Goal: Task Accomplishment & Management: Complete application form

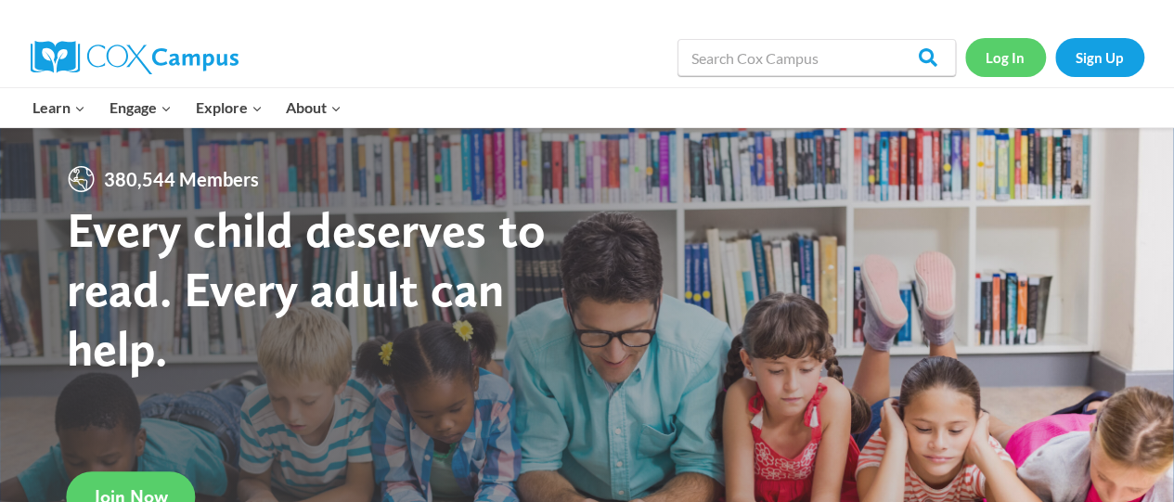
click at [999, 61] on link "Log In" at bounding box center [1005, 57] width 81 height 38
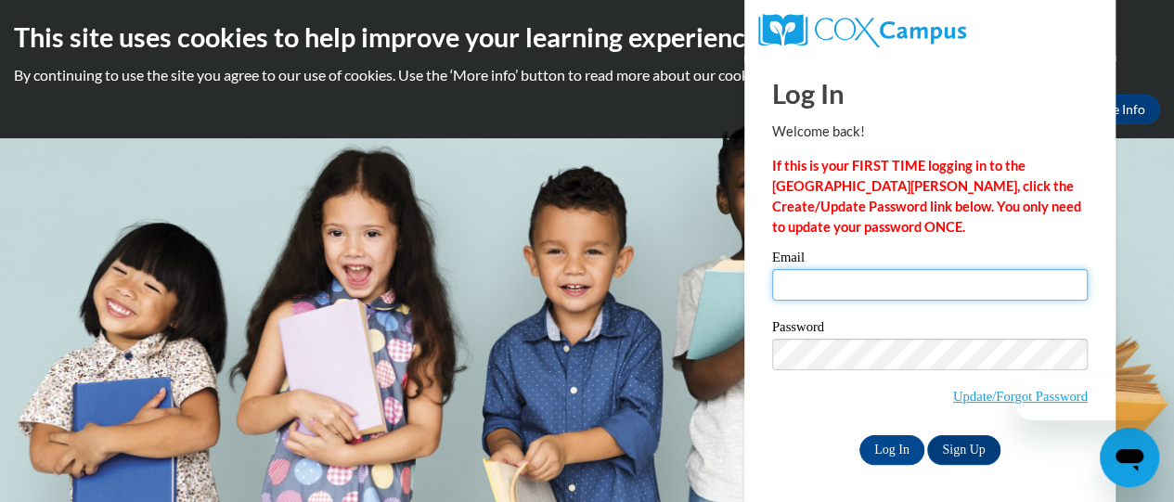
type input "gillespie.angela.m@muscogee.k12.ga.us"
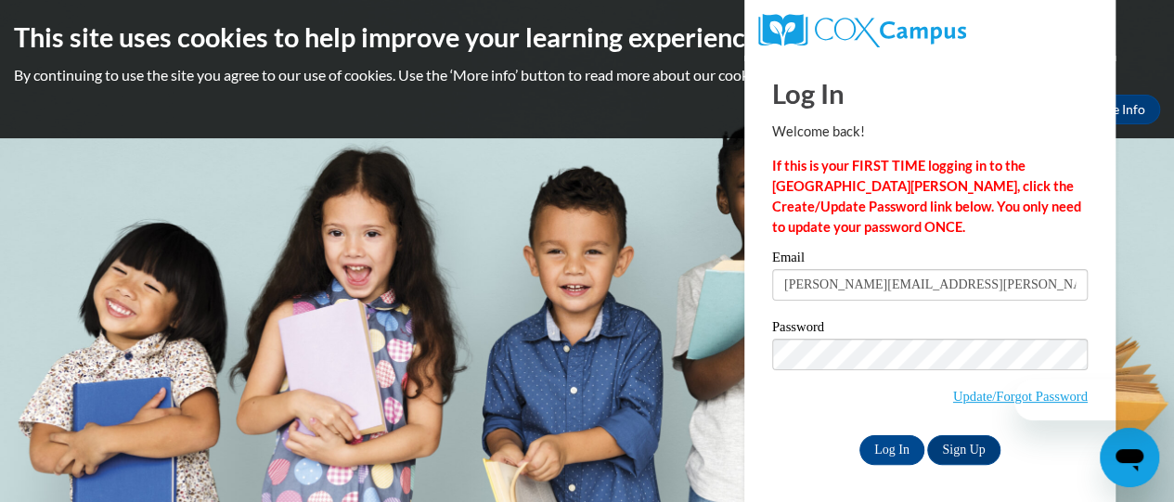
click at [798, 285] on input "gillespie.angela.m@muscogee.k12.ga.us" at bounding box center [929, 285] width 315 height 32
click at [882, 448] on input "Log In" at bounding box center [891, 450] width 65 height 30
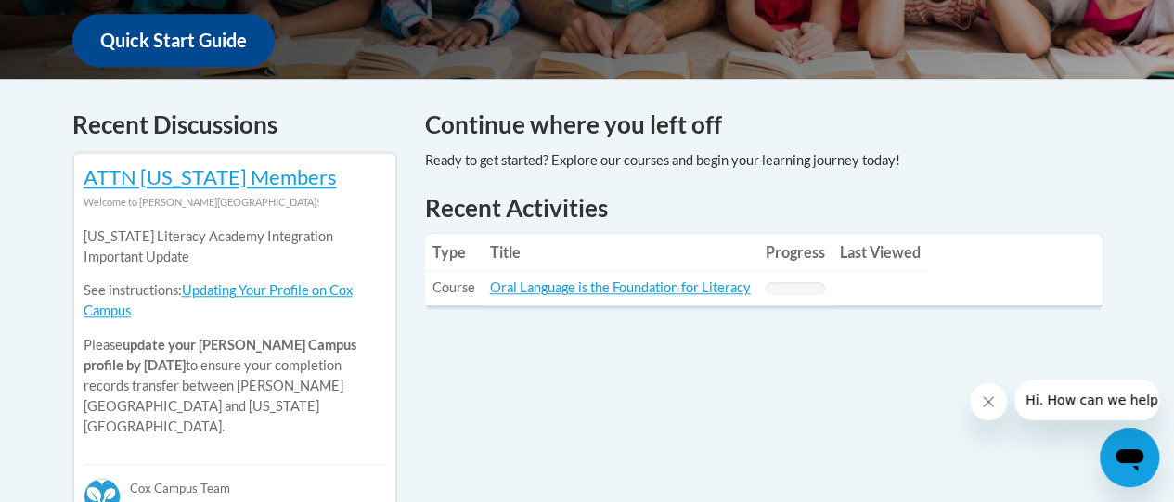
scroll to position [717, 0]
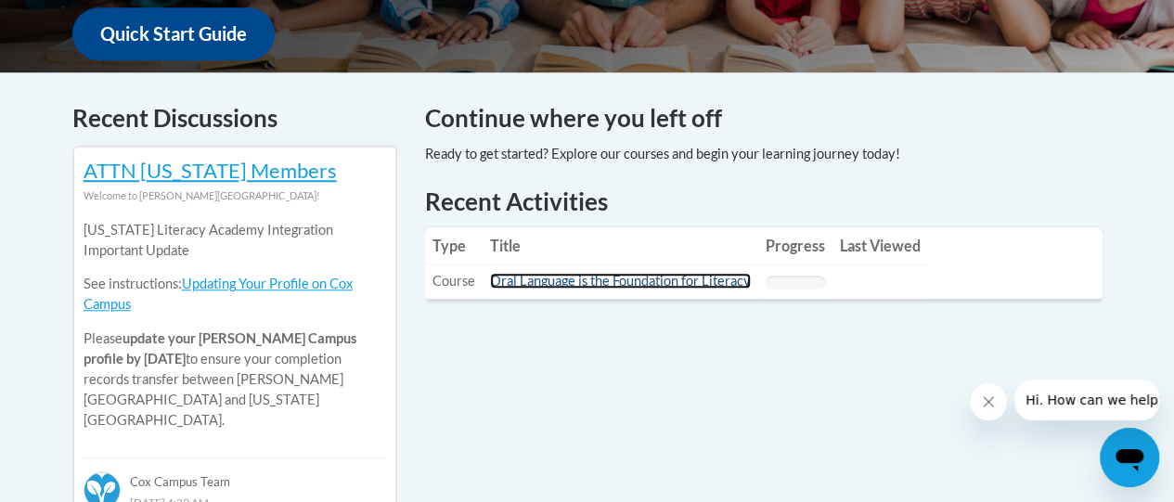
click at [596, 276] on link "Oral Language is the Foundation for Literacy" at bounding box center [620, 281] width 261 height 16
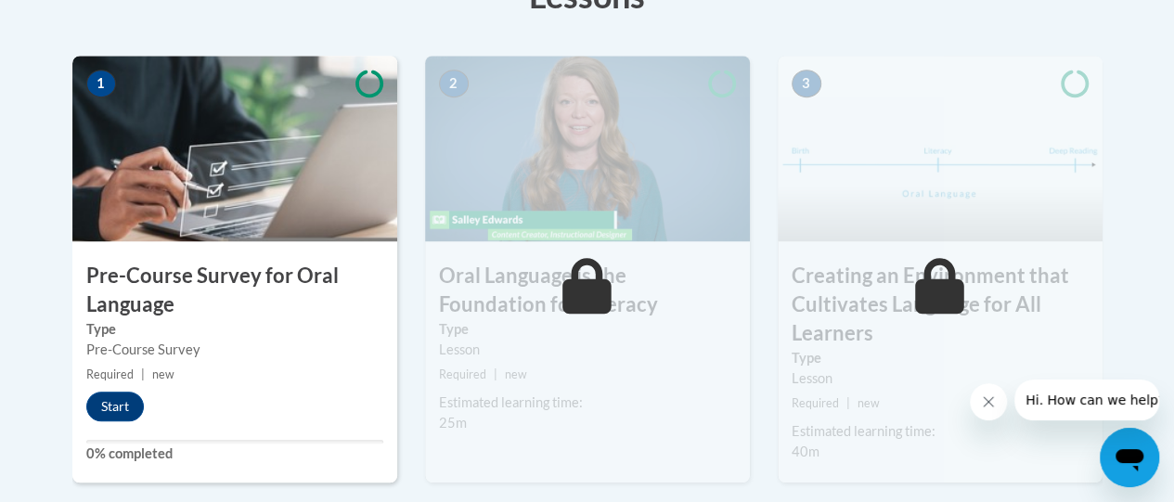
scroll to position [654, 0]
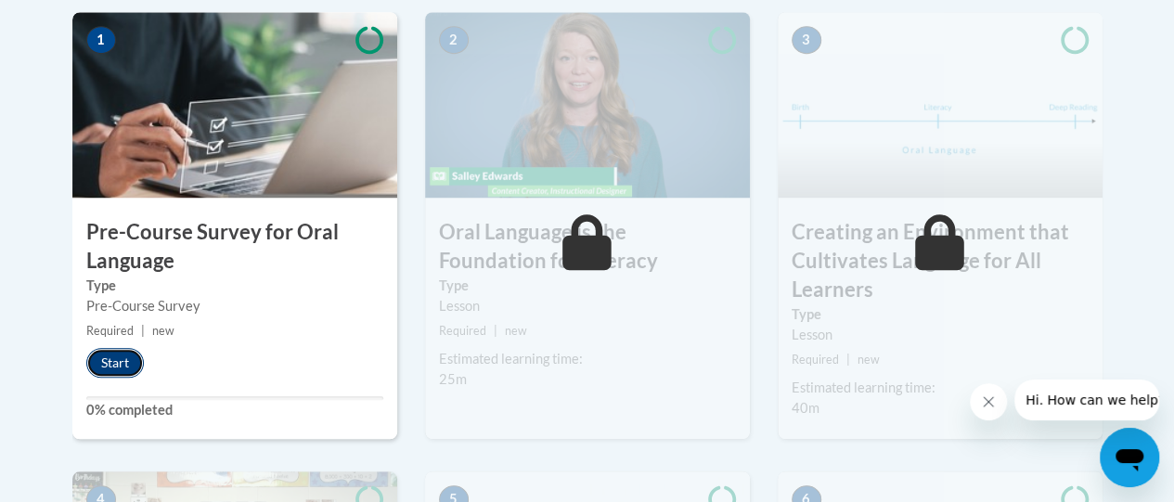
click at [117, 367] on button "Start" at bounding box center [115, 363] width 58 height 30
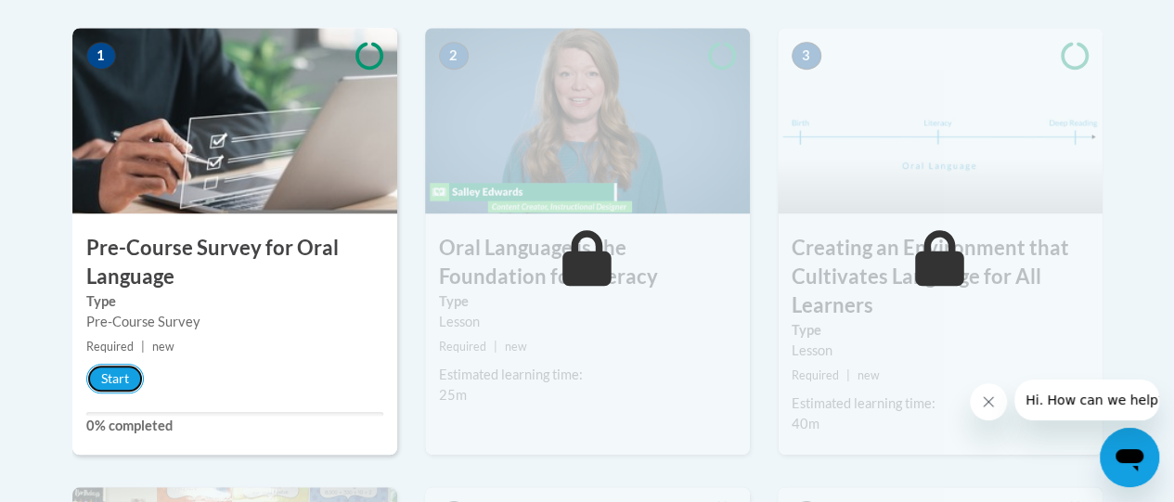
scroll to position [645, 0]
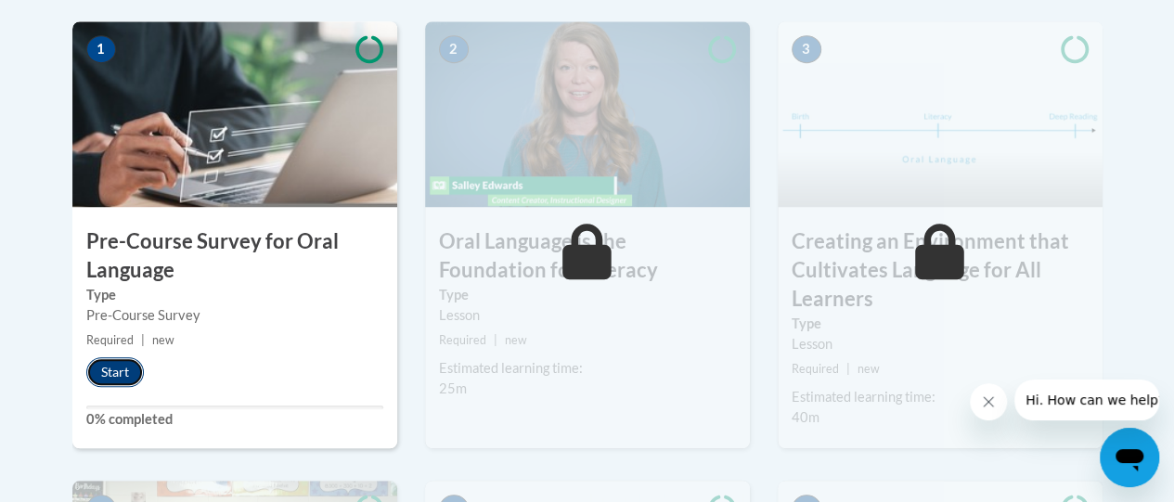
click at [111, 370] on button "Start" at bounding box center [115, 372] width 58 height 30
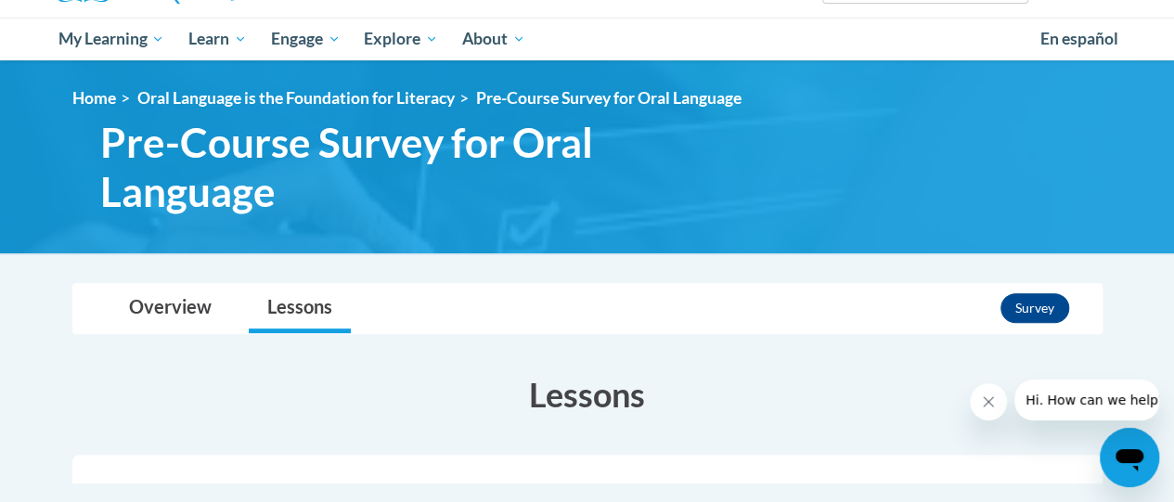
scroll to position [181, 0]
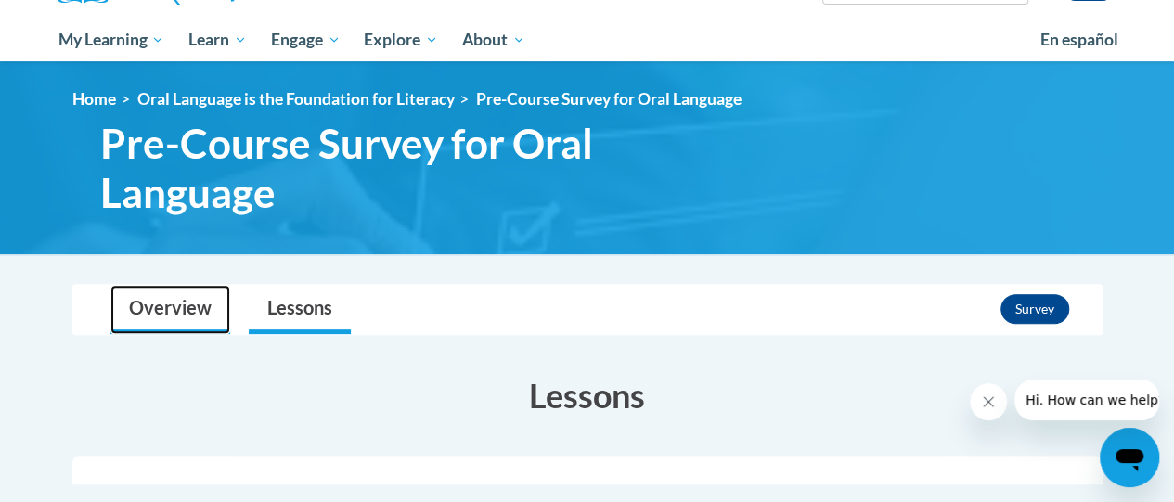
click at [173, 307] on link "Overview" at bounding box center [170, 309] width 120 height 49
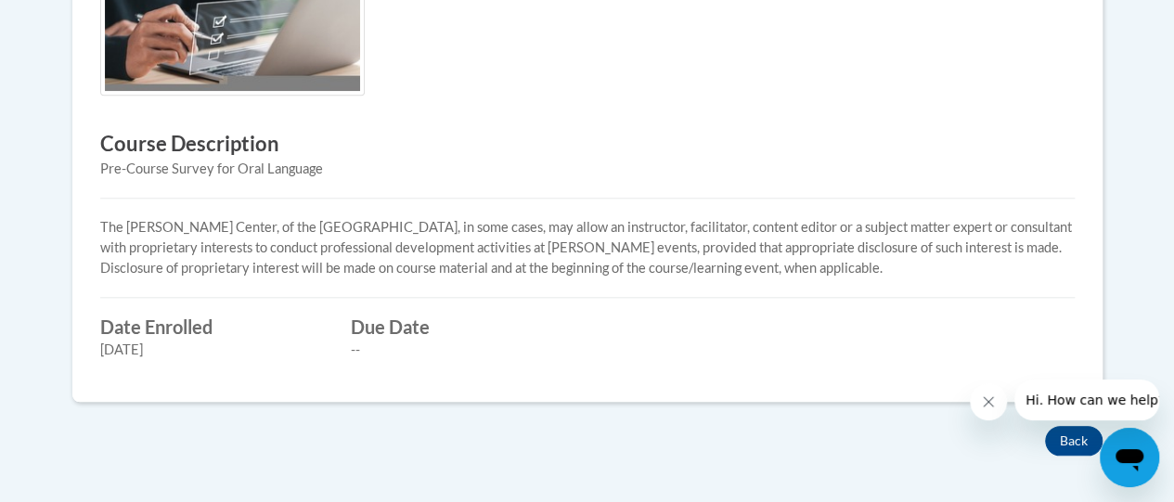
scroll to position [752, 0]
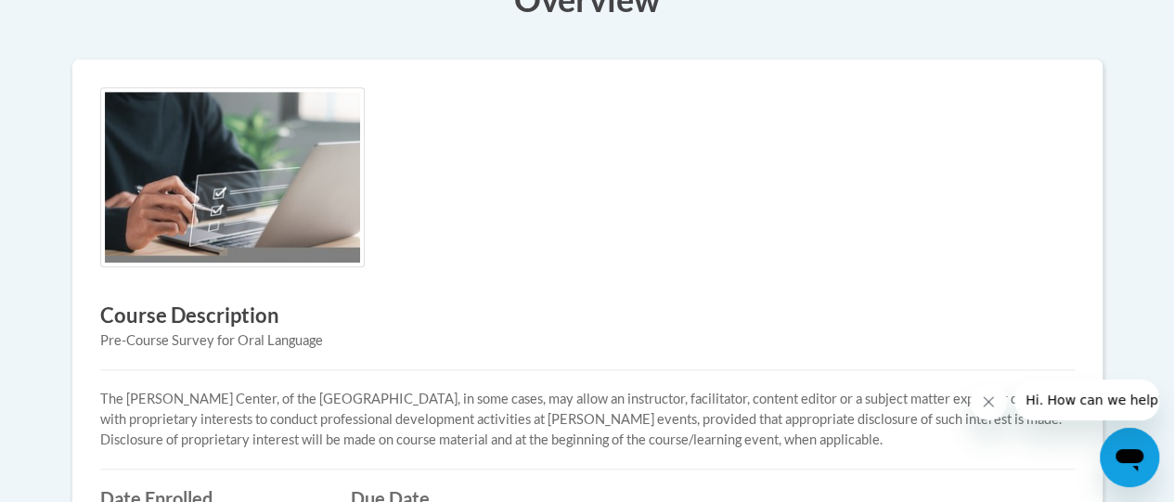
click at [393, 385] on div "Course Description Pre-Course Survey for Oral Language The Rollins Center, of t…" at bounding box center [587, 316] width 1002 height 458
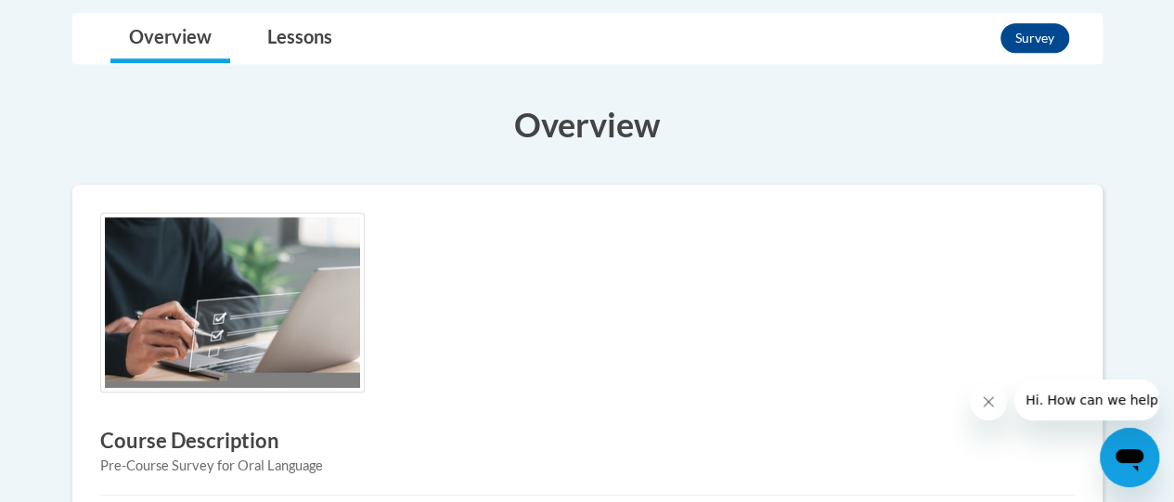
scroll to position [451, 0]
click at [250, 341] on img at bounding box center [232, 303] width 264 height 180
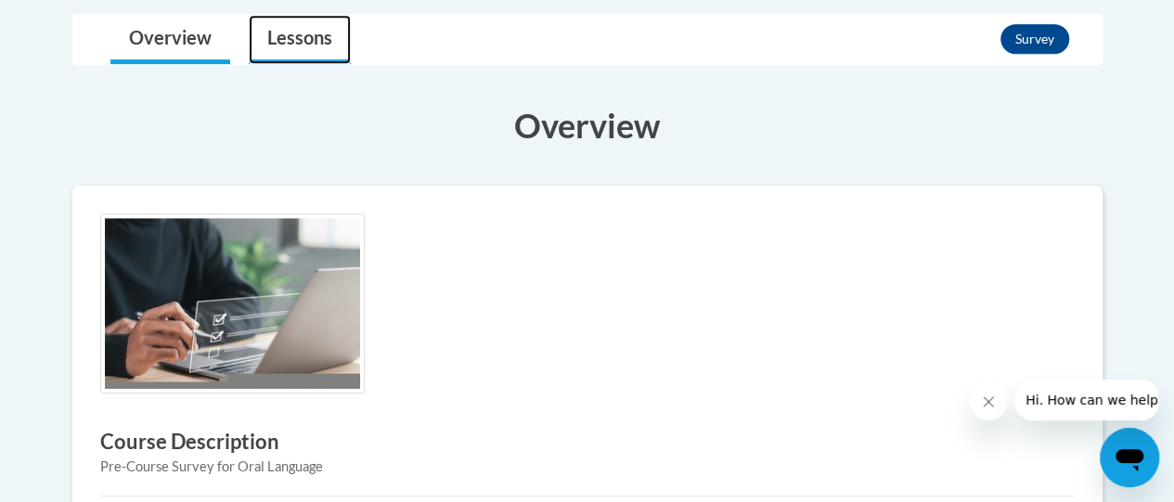
click at [314, 43] on link "Lessons" at bounding box center [300, 39] width 102 height 49
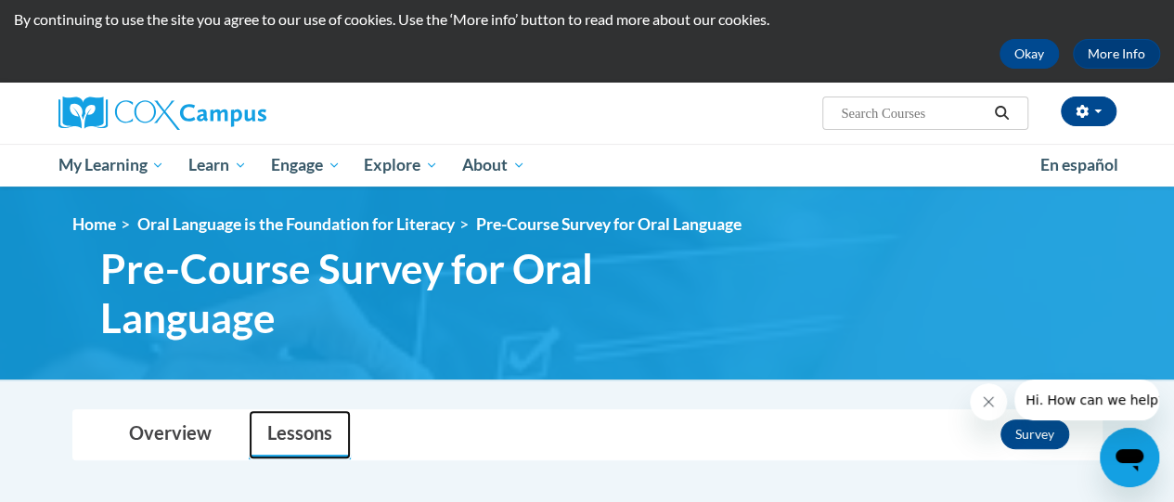
scroll to position [0, 0]
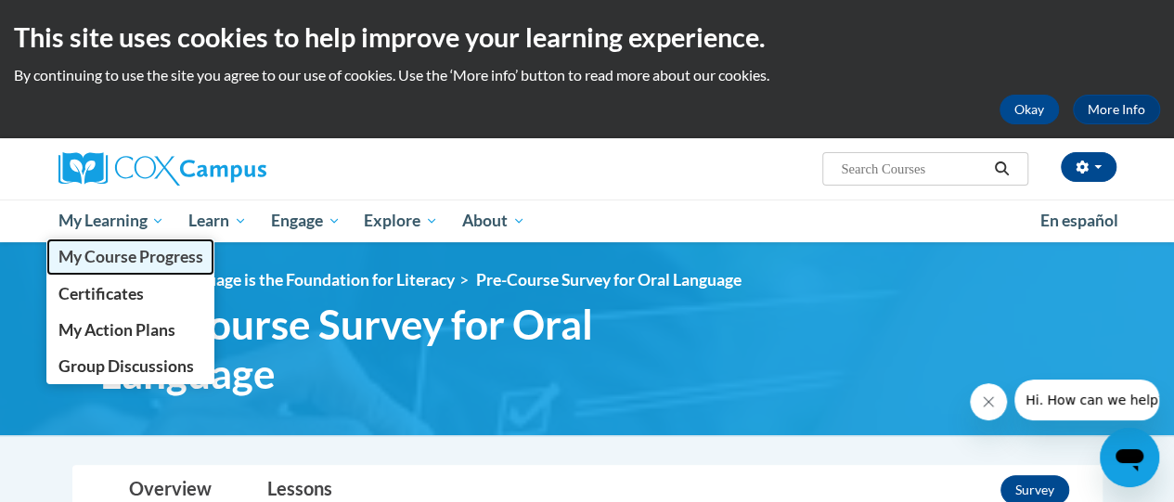
click at [119, 261] on span "My Course Progress" at bounding box center [130, 256] width 145 height 19
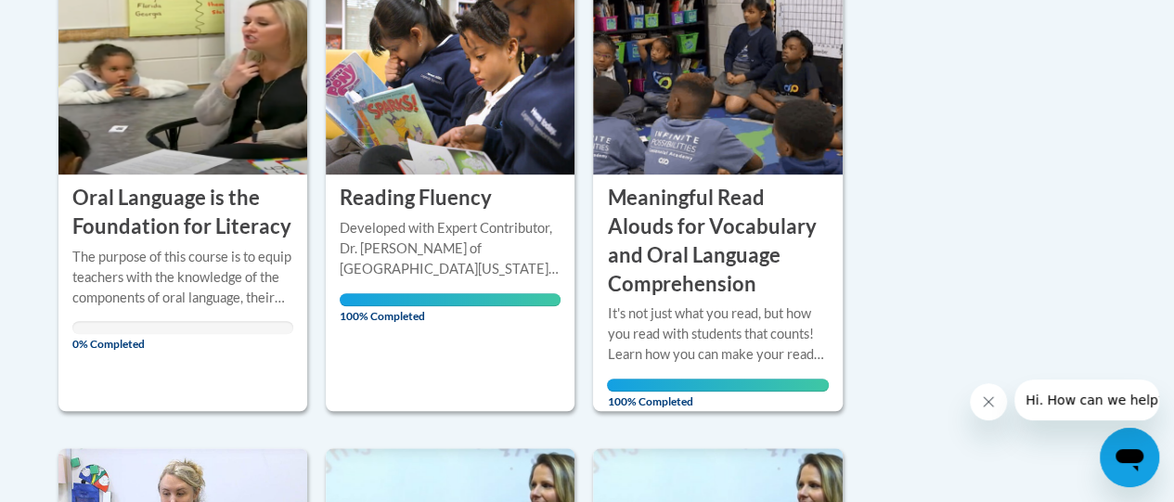
scroll to position [493, 0]
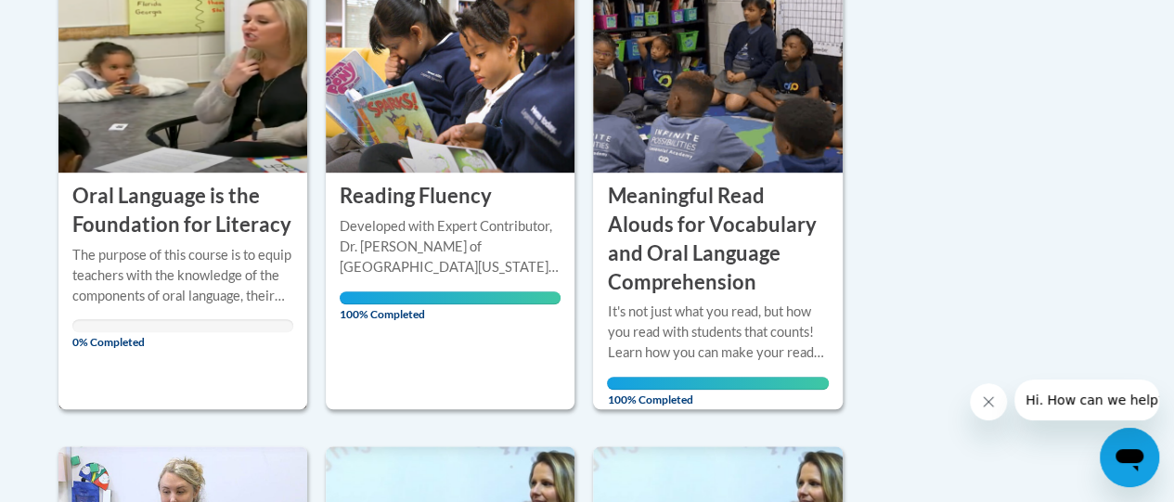
click at [184, 100] on img at bounding box center [182, 77] width 249 height 189
click at [157, 201] on h3 "Oral Language is the Foundation for Literacy" at bounding box center [182, 211] width 221 height 58
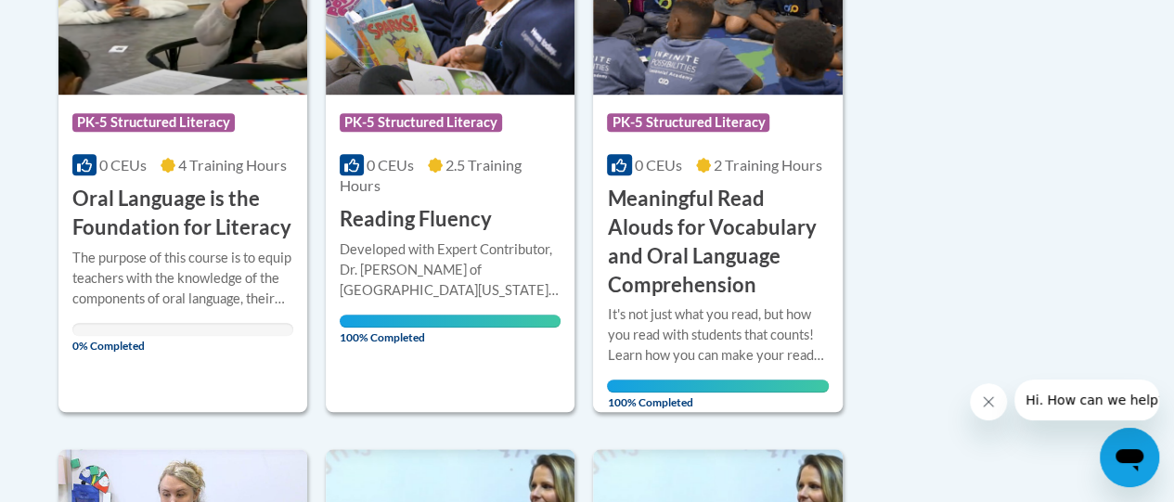
scroll to position [587, 0]
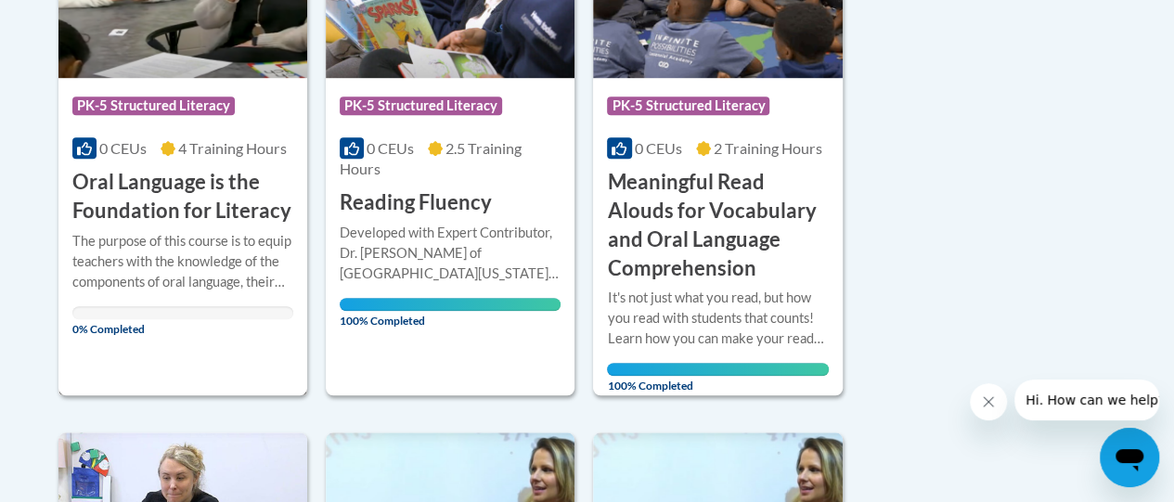
click at [132, 212] on h3 "Oral Language is the Foundation for Literacy" at bounding box center [182, 197] width 221 height 58
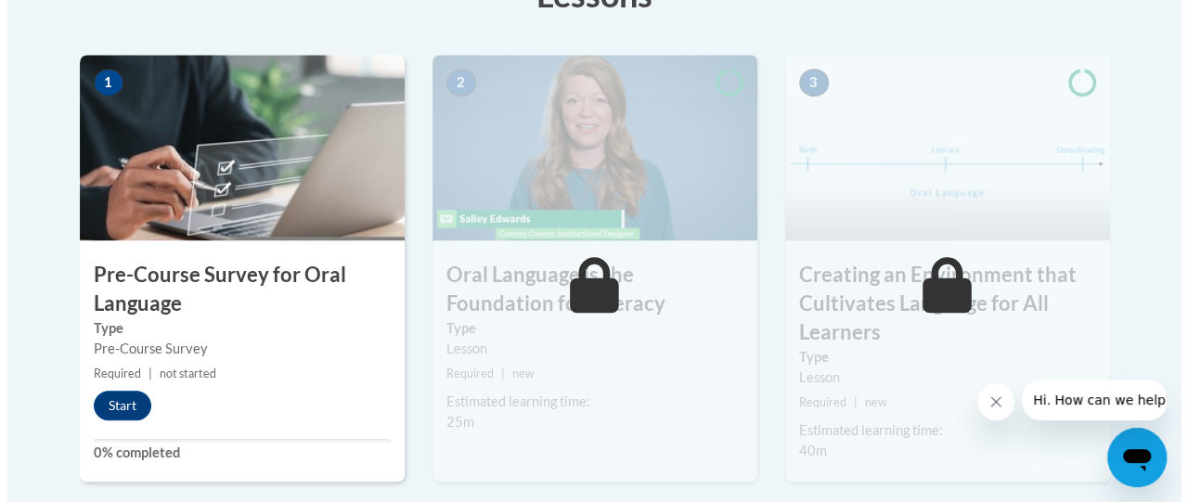
scroll to position [616, 0]
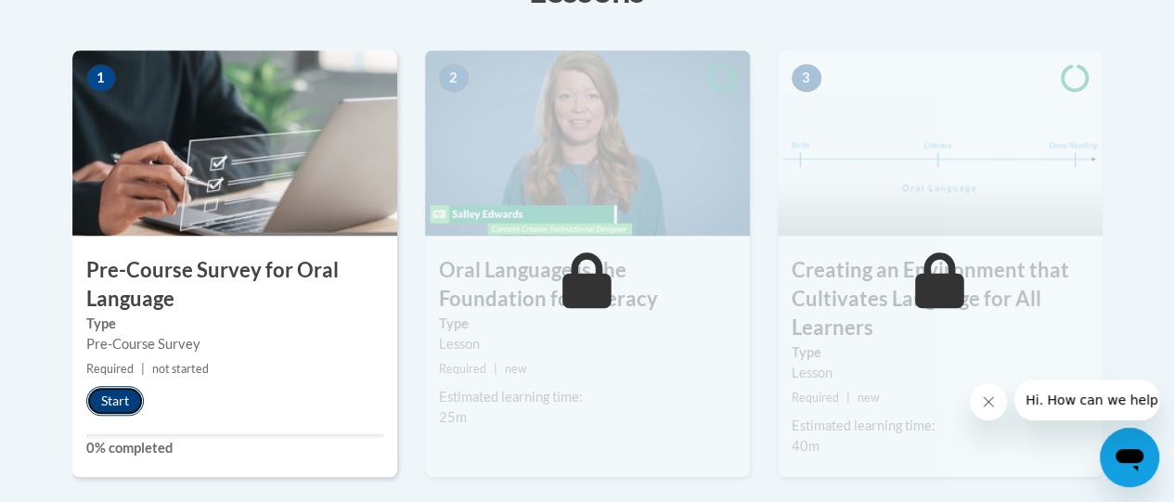
click at [113, 397] on button "Start" at bounding box center [115, 401] width 58 height 30
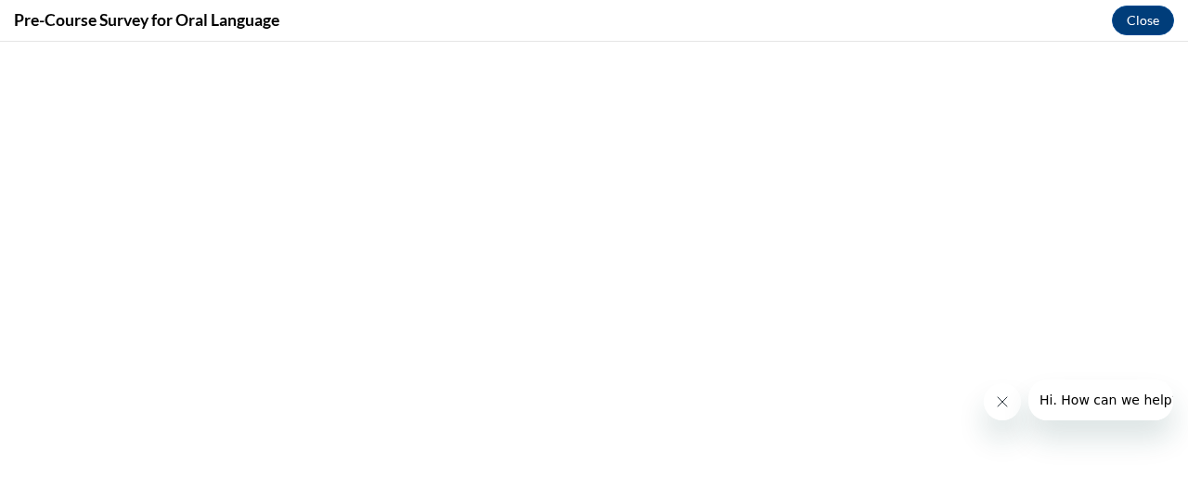
click at [193, 27] on h4 "Pre-Course Survey for Oral Language" at bounding box center [146, 19] width 265 height 23
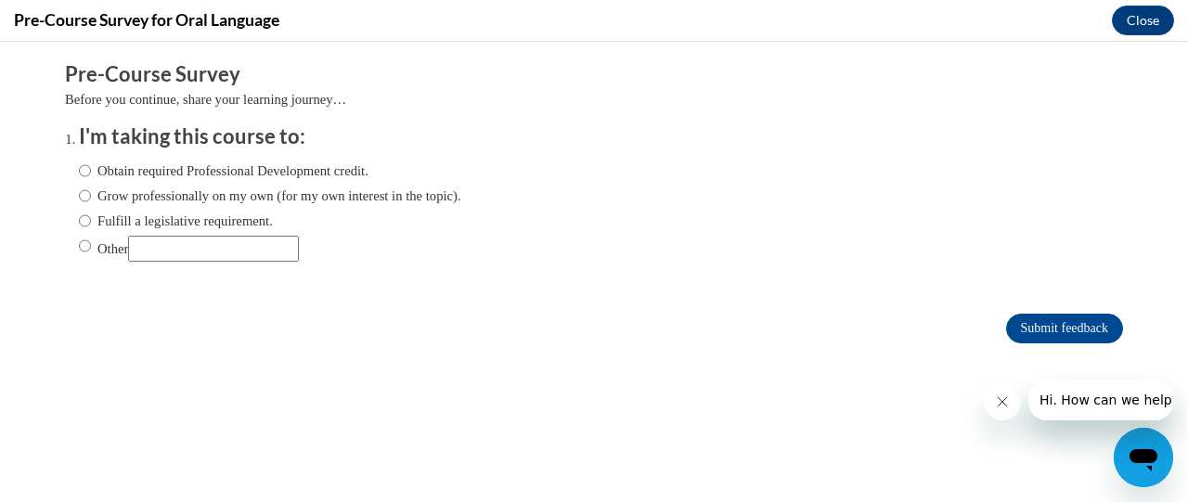
scroll to position [0, 0]
click at [79, 170] on input "Obtain required Professional Development credit." at bounding box center [85, 171] width 12 height 20
radio input "true"
click at [1041, 324] on input "Submit feedback" at bounding box center [1064, 329] width 117 height 30
click at [998, 404] on icon "Close message from company" at bounding box center [1001, 401] width 15 height 15
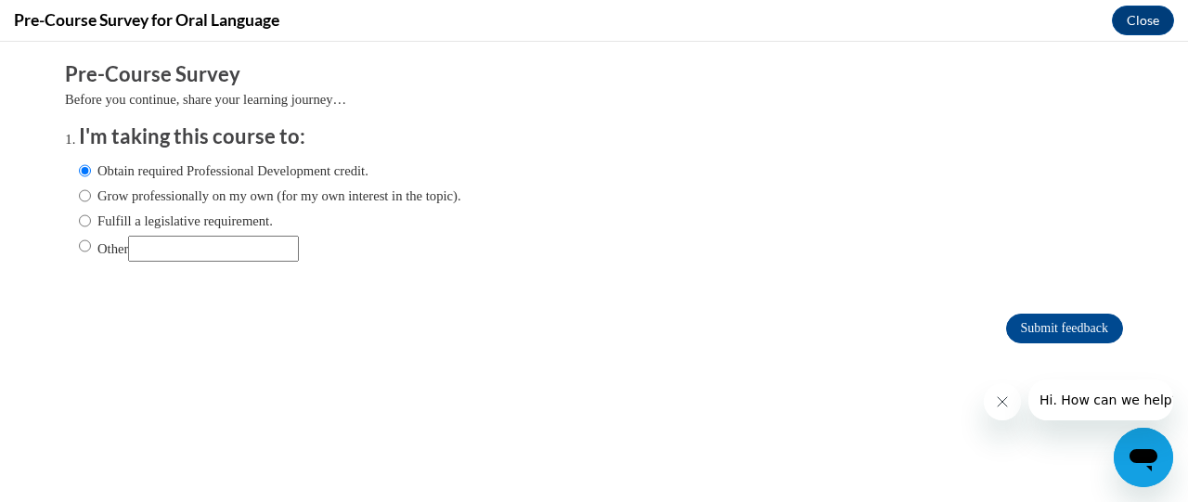
click at [1003, 401] on icon "Close message from company" at bounding box center [1001, 401] width 15 height 15
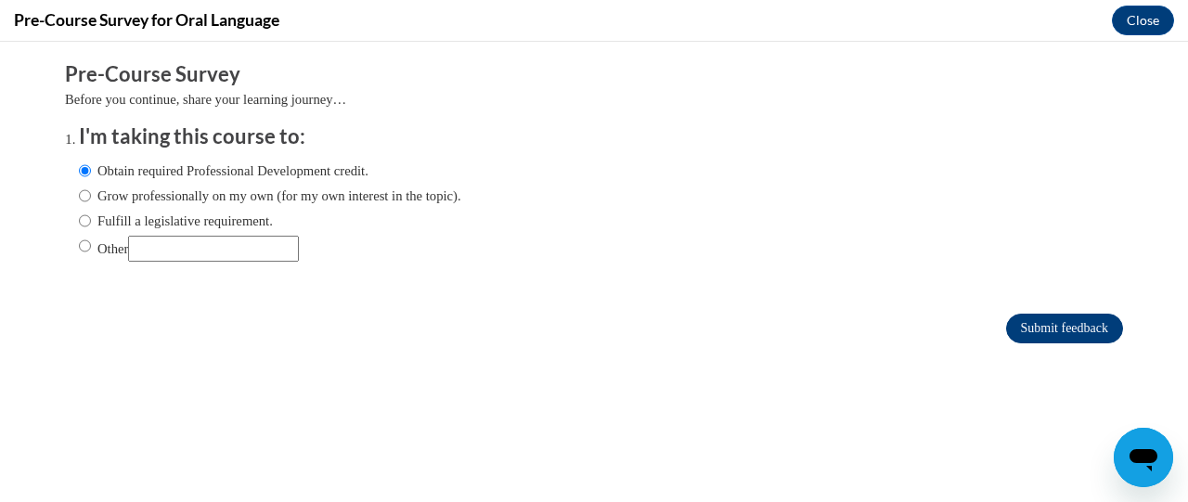
click at [1032, 328] on input "Submit feedback" at bounding box center [1064, 329] width 117 height 30
click at [1020, 328] on input "Submit feedback" at bounding box center [1064, 329] width 117 height 30
click at [1006, 331] on input "Submit feedback" at bounding box center [1064, 329] width 117 height 30
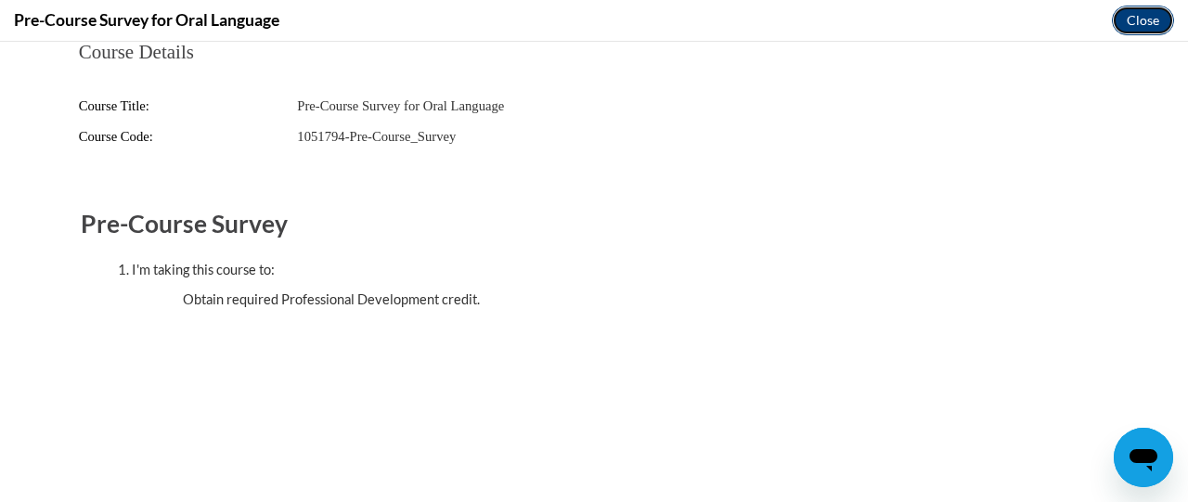
click at [1143, 21] on button "Close" at bounding box center [1143, 21] width 62 height 30
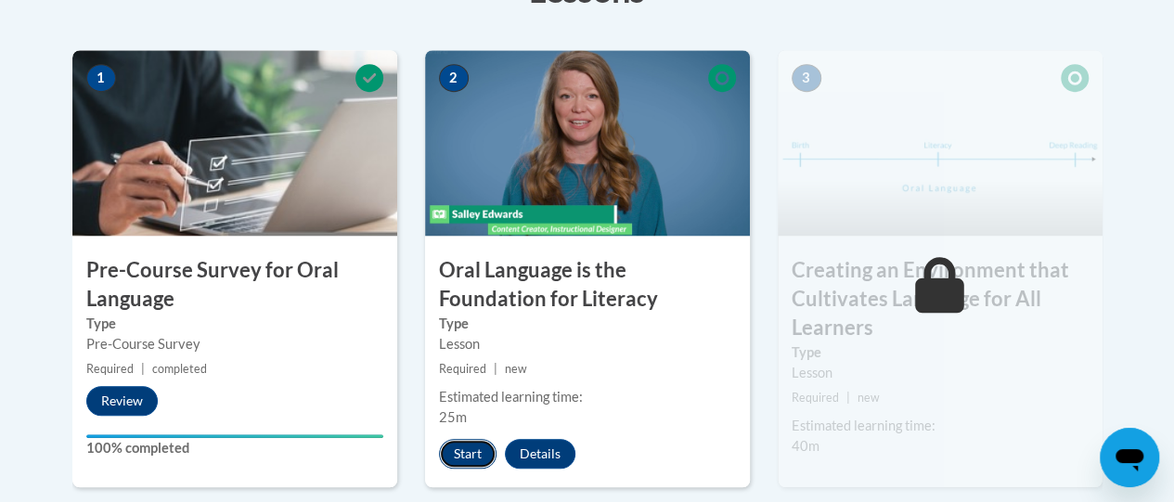
click at [467, 448] on button "Start" at bounding box center [468, 454] width 58 height 30
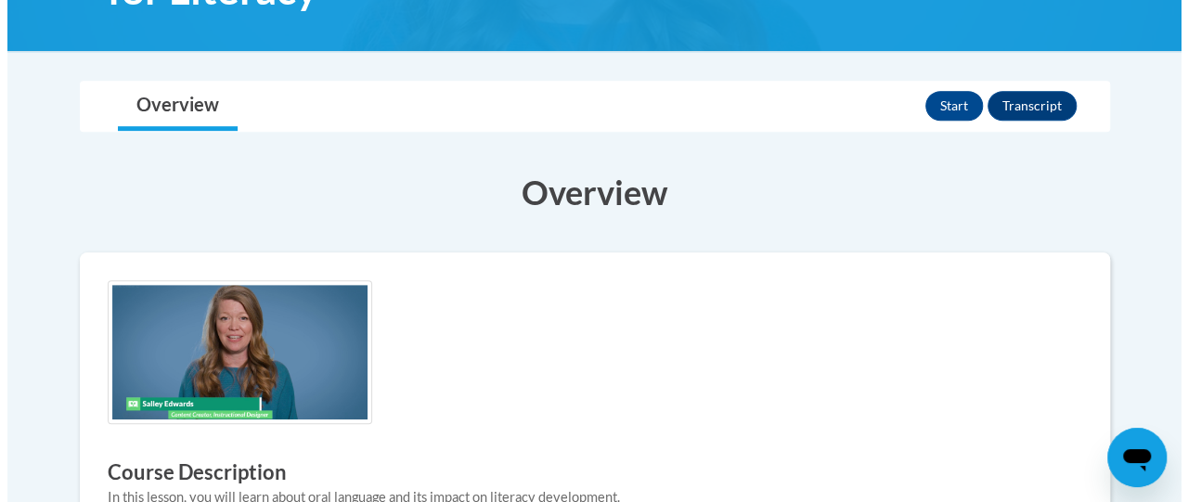
scroll to position [321, 0]
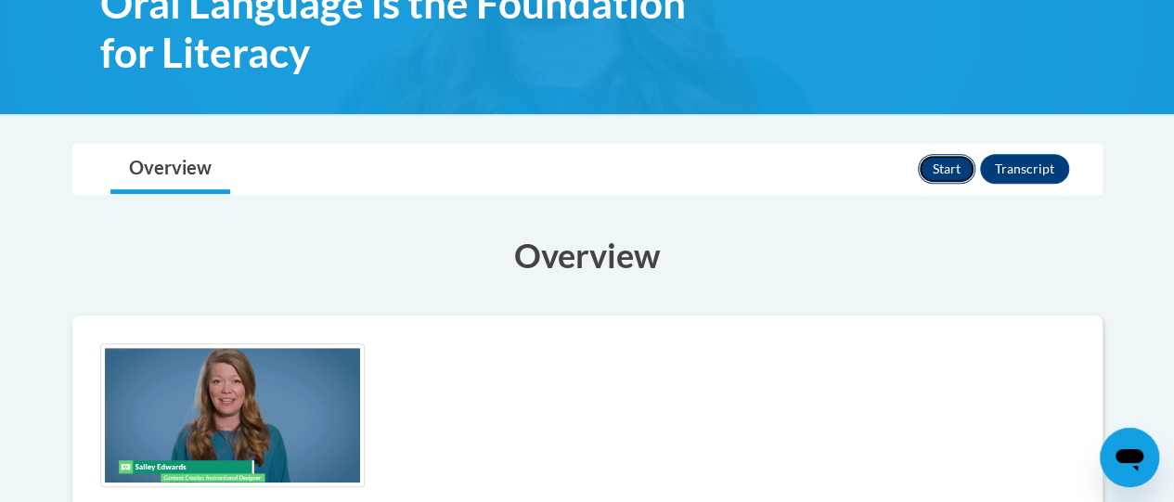
click at [954, 168] on button "Start" at bounding box center [947, 169] width 58 height 30
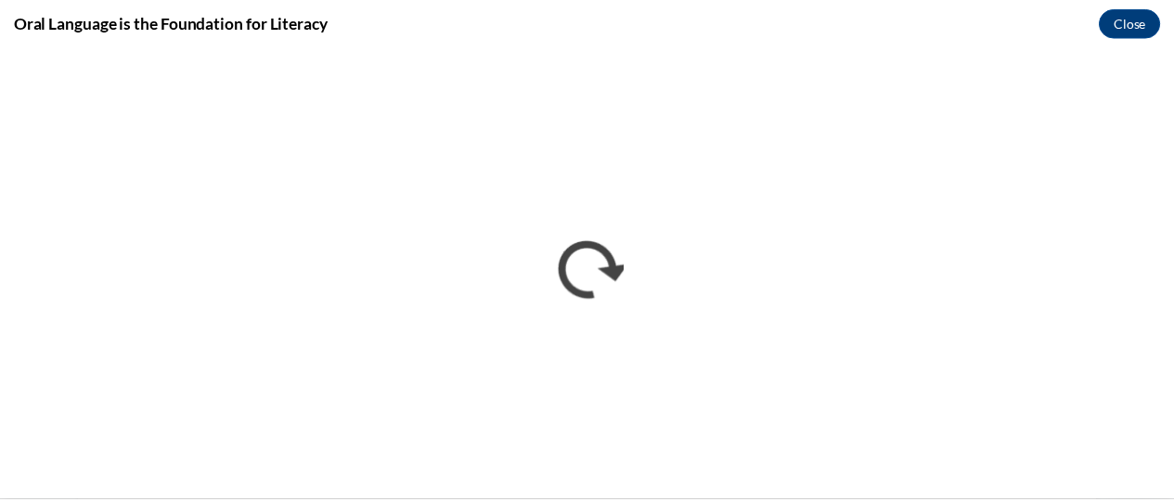
scroll to position [0, 0]
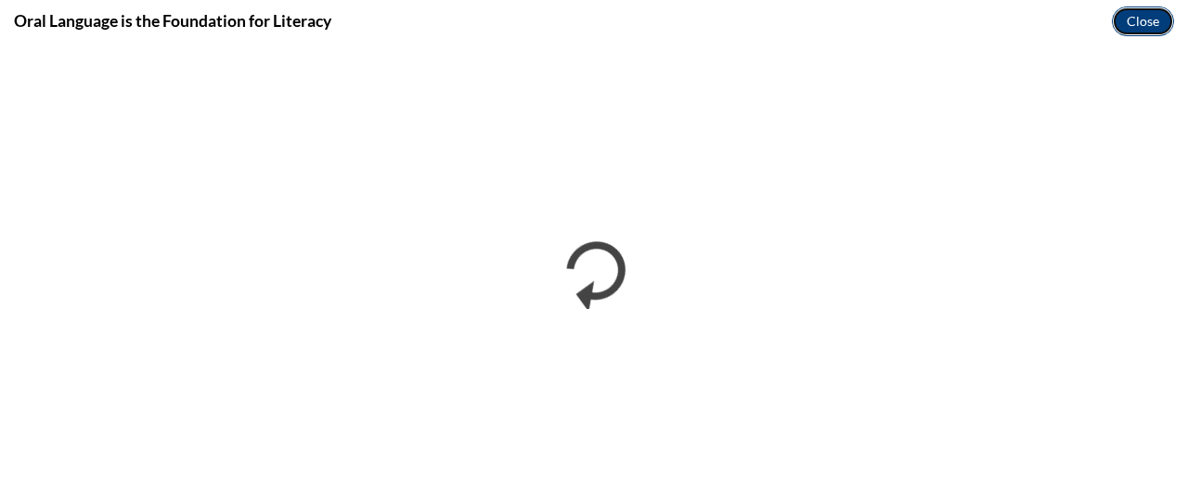
click at [1145, 16] on button "Close" at bounding box center [1143, 21] width 62 height 30
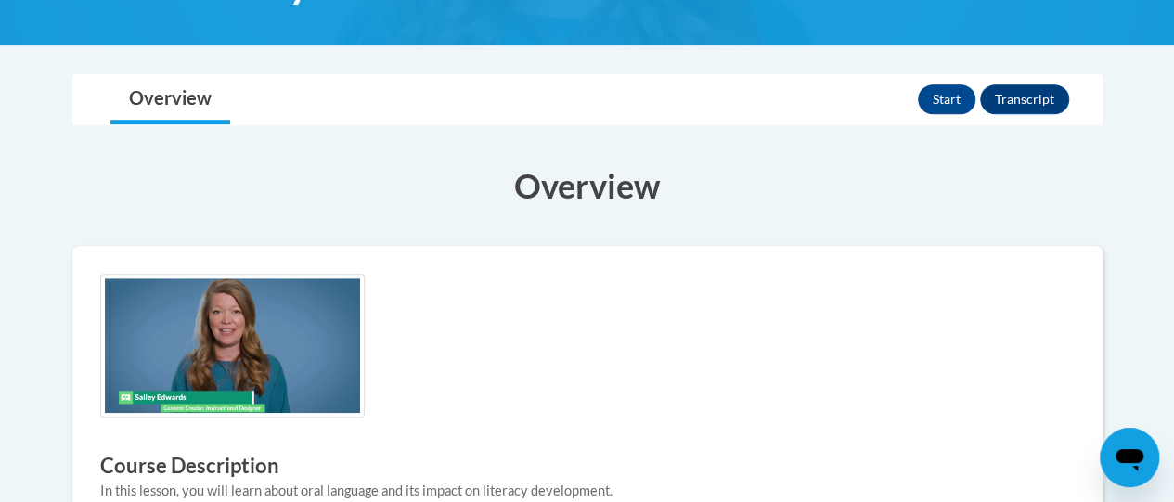
scroll to position [382, 0]
